Goal: Information Seeking & Learning: Find specific fact

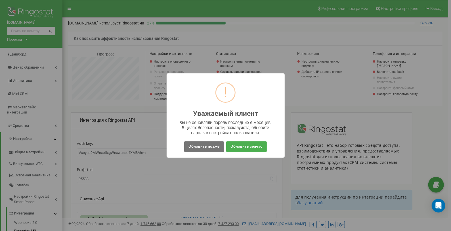
click at [211, 140] on div "Обновить позже No Обновить сейчас" at bounding box center [225, 146] width 109 height 13
click at [208, 142] on button "Обновить позже" at bounding box center [203, 146] width 39 height 11
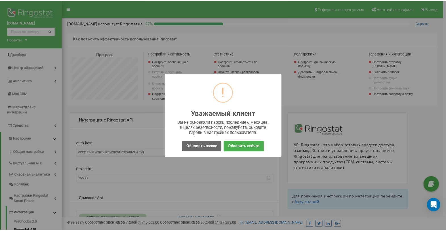
scroll to position [341, 386]
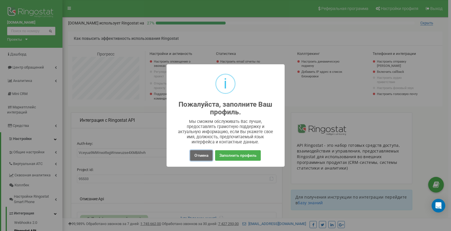
click at [194, 154] on button "Отмена" at bounding box center [201, 155] width 22 height 11
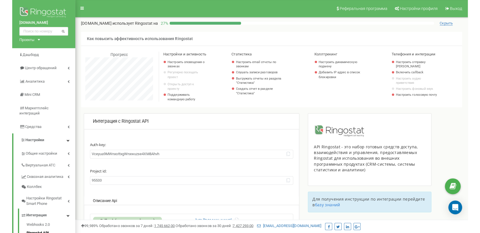
scroll to position [341, 384]
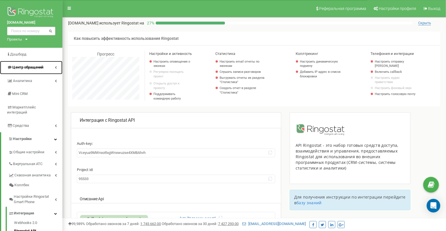
click at [26, 69] on span "Центр обращений" at bounding box center [27, 67] width 31 height 4
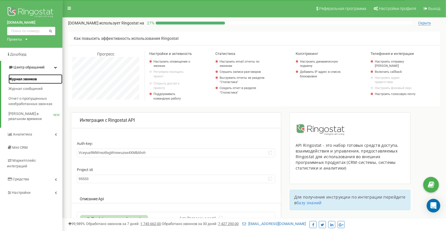
click at [25, 80] on span "Журнал звонков" at bounding box center [23, 78] width 28 height 5
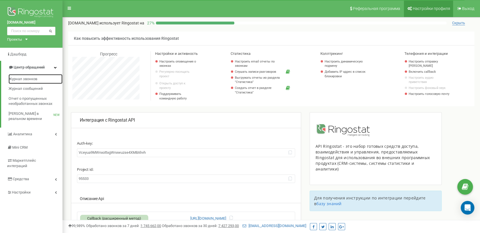
scroll to position [341, 417]
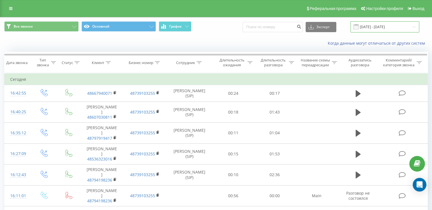
click at [402, 30] on input "23.08.2025 - 23.09.2025" at bounding box center [384, 26] width 69 height 11
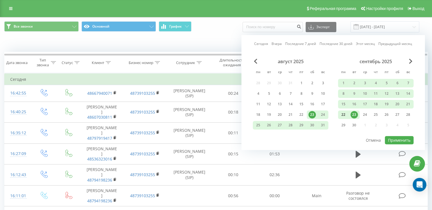
click at [343, 113] on div "22" at bounding box center [343, 114] width 7 height 7
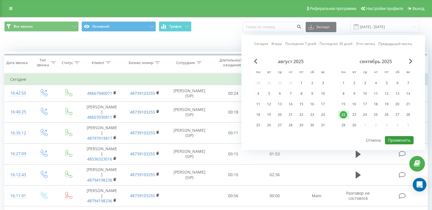
click at [398, 137] on button "Применить" at bounding box center [399, 140] width 29 height 8
type input "22.09.2025 - 22.09.2025"
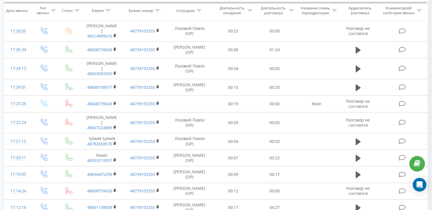
scroll to position [317, 0]
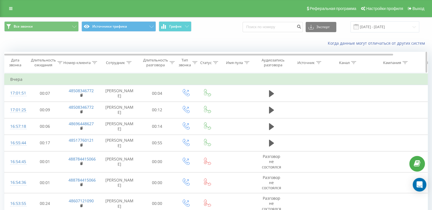
click at [14, 62] on div "Дата звонка" at bounding box center [15, 63] width 21 height 10
click at [16, 64] on div "Дата звонка" at bounding box center [15, 63] width 21 height 10
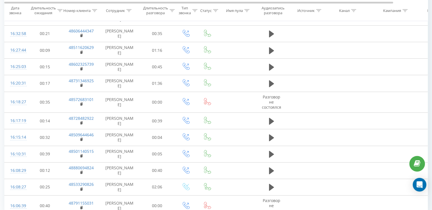
scroll to position [339, 0]
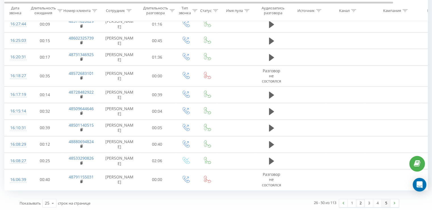
click at [385, 202] on link "5" at bounding box center [386, 203] width 9 height 8
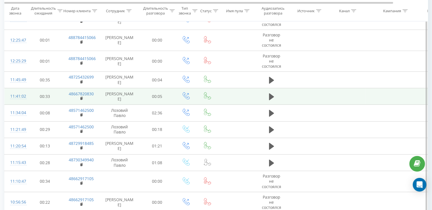
scroll to position [137, 0]
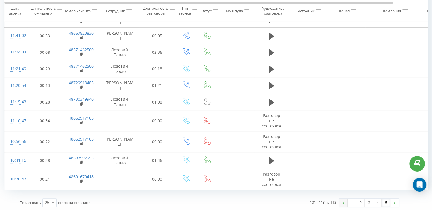
click at [343, 201] on img at bounding box center [343, 202] width 2 height 3
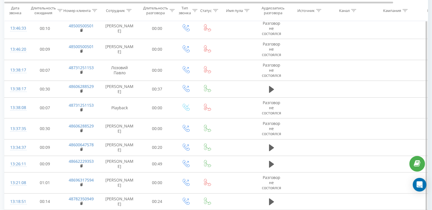
scroll to position [356, 0]
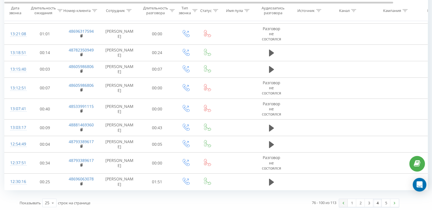
click at [343, 201] on img at bounding box center [343, 202] width 2 height 3
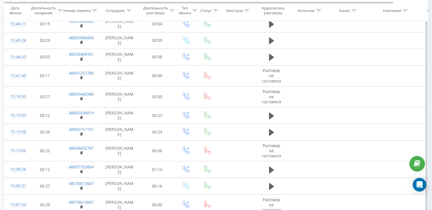
scroll to position [334, 0]
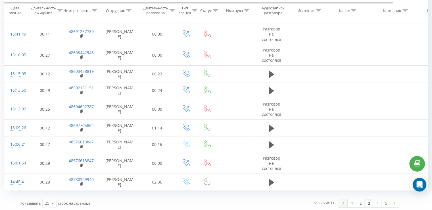
click at [344, 200] on link at bounding box center [343, 203] width 9 height 8
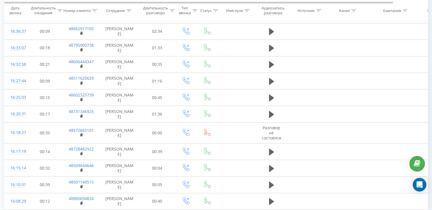
scroll to position [339, 0]
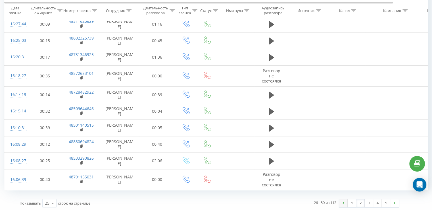
click at [343, 201] on img at bounding box center [343, 202] width 2 height 3
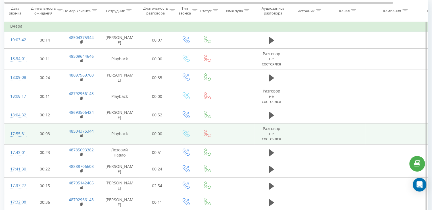
scroll to position [66, 0]
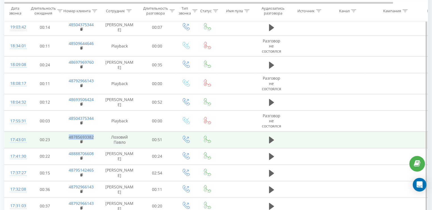
drag, startPoint x: 95, startPoint y: 138, endPoint x: 68, endPoint y: 138, distance: 26.7
click at [68, 138] on td "48785693382" at bounding box center [81, 139] width 37 height 16
copy link "48785693382"
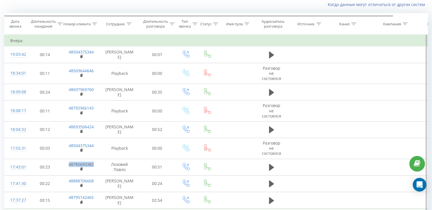
scroll to position [37, 0]
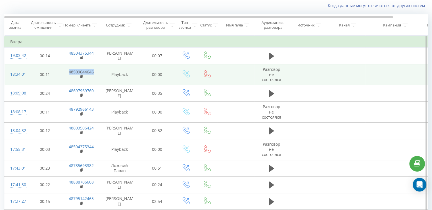
drag, startPoint x: 97, startPoint y: 72, endPoint x: 69, endPoint y: 72, distance: 27.8
click at [69, 72] on td "48509644646" at bounding box center [81, 74] width 37 height 21
copy link "48509644646"
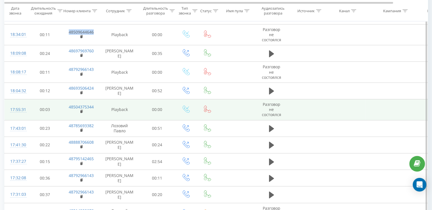
scroll to position [85, 0]
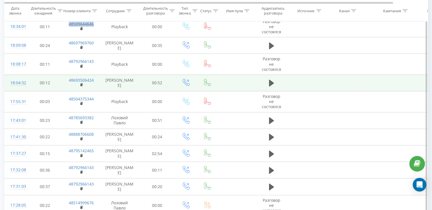
click at [338, 82] on td at bounding box center [346, 82] width 38 height 16
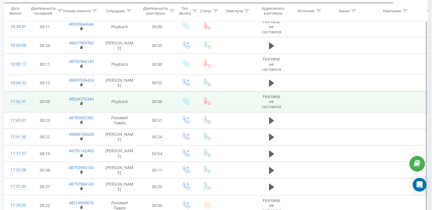
click at [342, 104] on td at bounding box center [346, 101] width 38 height 21
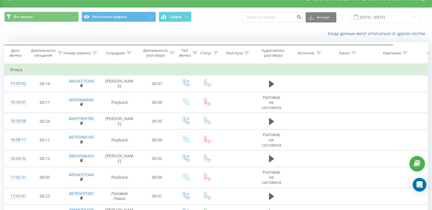
scroll to position [0, 0]
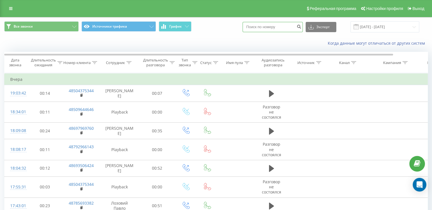
click at [278, 26] on input at bounding box center [273, 27] width 60 height 10
paste input "48618800986"
type input "48618800986"
